Goal: Information Seeking & Learning: Learn about a topic

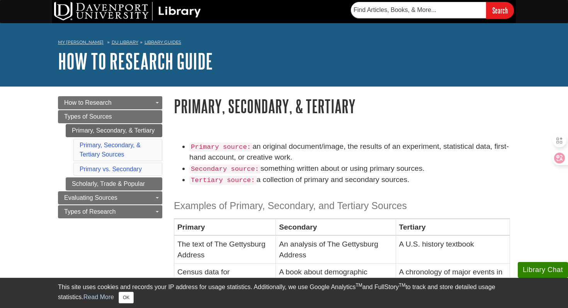
scroll to position [81, 0]
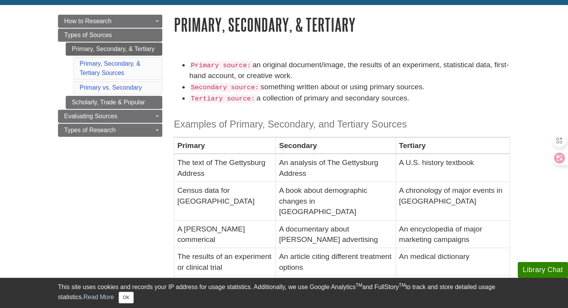
click at [366, 90] on li "Secondary source: something written about or using primary sources." at bounding box center [349, 86] width 320 height 11
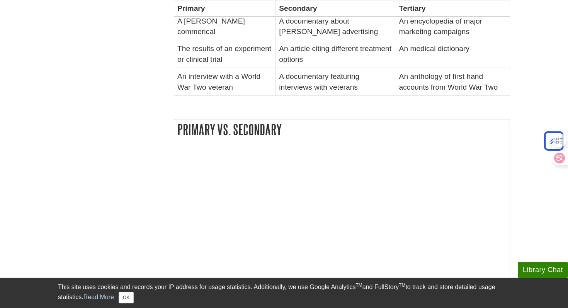
scroll to position [0, 0]
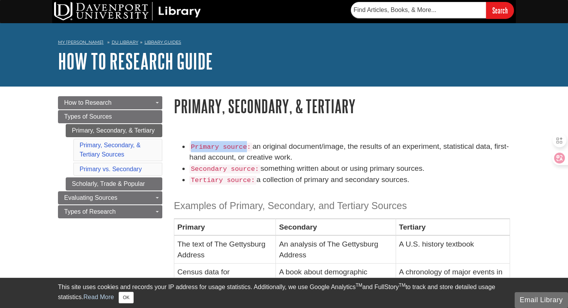
drag, startPoint x: 192, startPoint y: 147, endPoint x: 247, endPoint y: 147, distance: 54.8
click at [247, 147] on code "Primary source:" at bounding box center [220, 146] width 63 height 9
copy code "Primary source"
click at [232, 144] on code "Primary source:" at bounding box center [220, 146] width 63 height 9
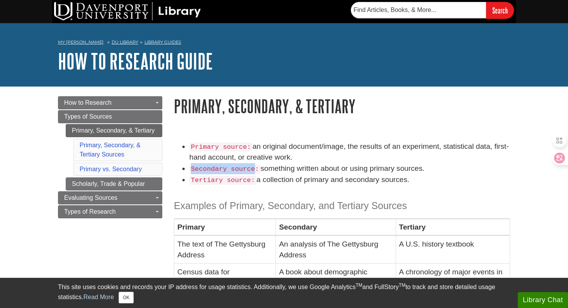
drag, startPoint x: 190, startPoint y: 168, endPoint x: 254, endPoint y: 170, distance: 63.7
click at [254, 170] on code "Secondary source:" at bounding box center [224, 168] width 71 height 9
copy code "Secondary source"
click at [330, 115] on h1 "Primary, Secondary, & Tertiary" at bounding box center [342, 106] width 336 height 20
